Goal: Task Accomplishment & Management: Manage account settings

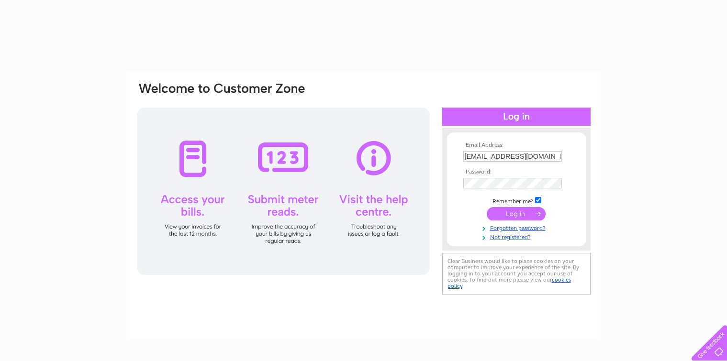
click at [515, 216] on input "submit" at bounding box center [516, 213] width 59 height 13
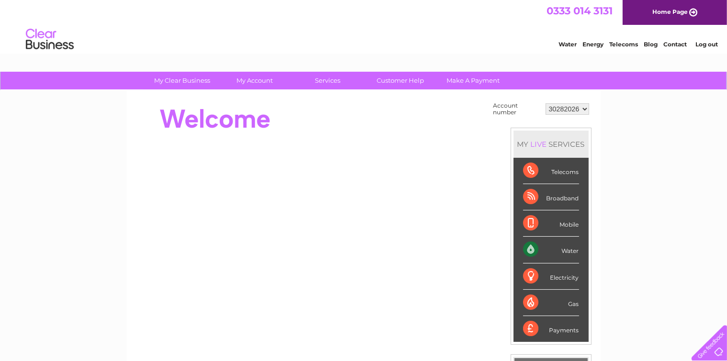
click at [529, 246] on div "Water" at bounding box center [551, 250] width 56 height 26
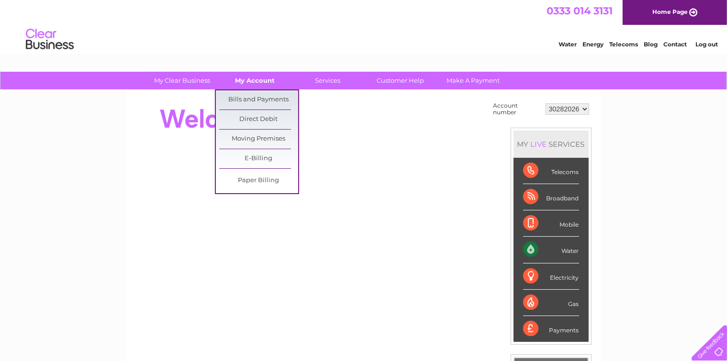
click at [247, 81] on link "My Account" at bounding box center [254, 81] width 79 height 18
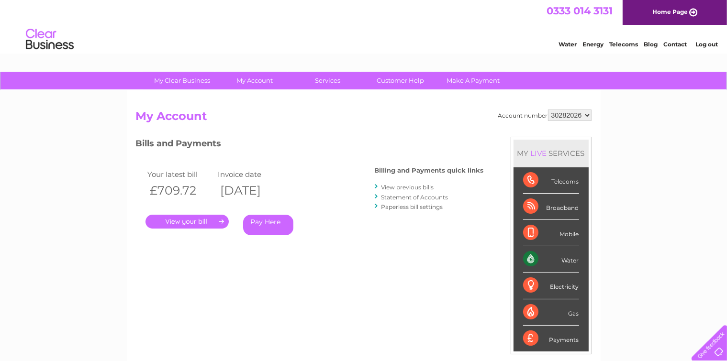
click at [190, 224] on link "." at bounding box center [186, 222] width 83 height 14
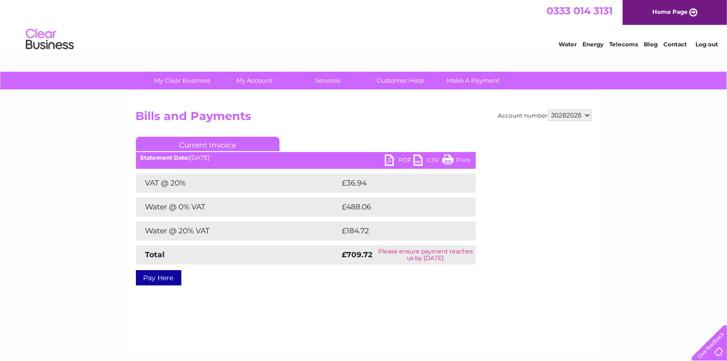
click at [402, 159] on link "PDF" at bounding box center [399, 162] width 29 height 14
